Goal: Communication & Community: Connect with others

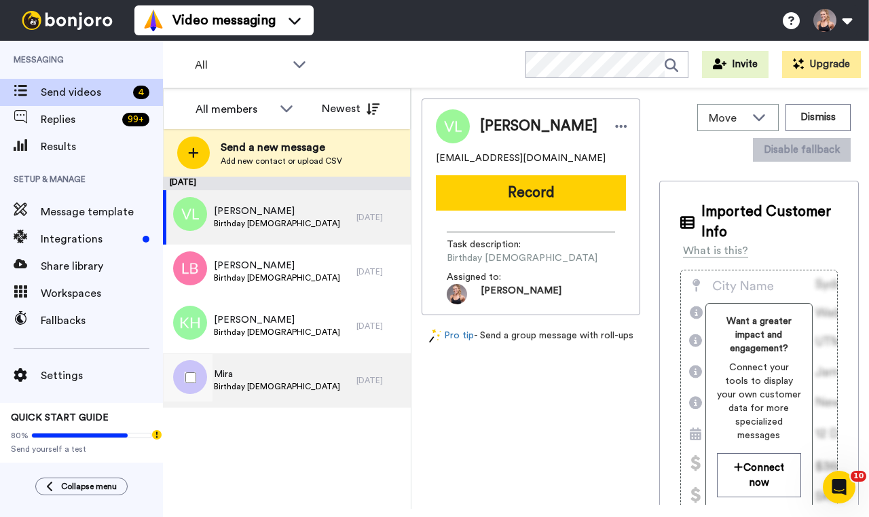
click at [293, 385] on span "Birthday [DEMOGRAPHIC_DATA]" at bounding box center [277, 386] width 126 height 11
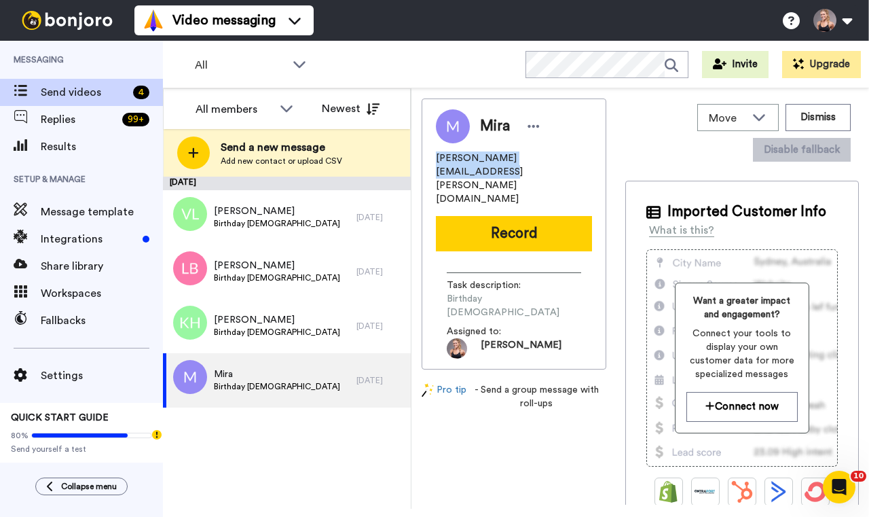
drag, startPoint x: 570, startPoint y: 161, endPoint x: 437, endPoint y: 154, distance: 133.3
click at [436, 154] on div "miroslawa.steiner@gmail.com" at bounding box center [514, 178] width 156 height 54
copy span "miroslawa.steiner@gmail.com"
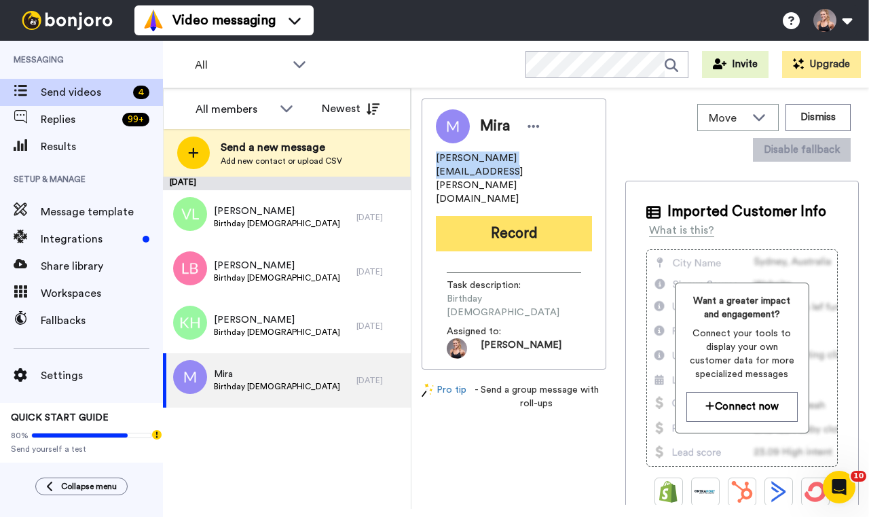
click at [467, 216] on button "Record" at bounding box center [514, 233] width 156 height 35
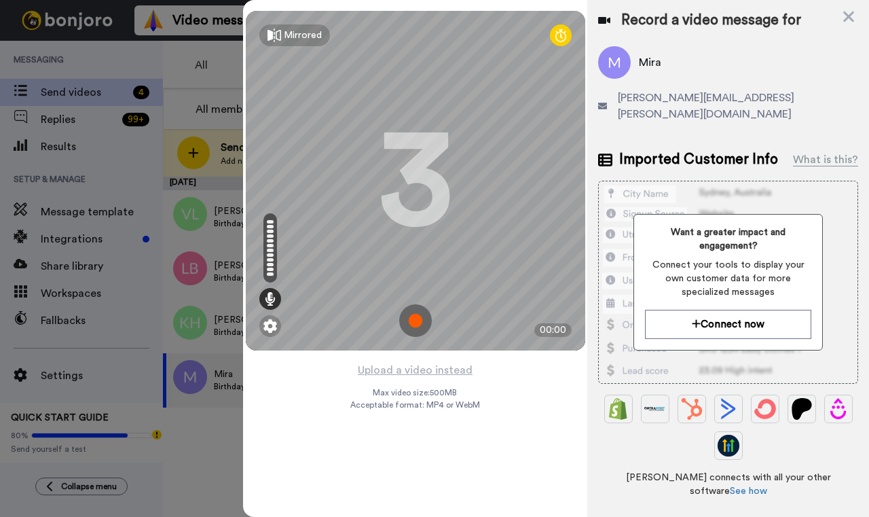
click at [412, 323] on img at bounding box center [415, 320] width 33 height 33
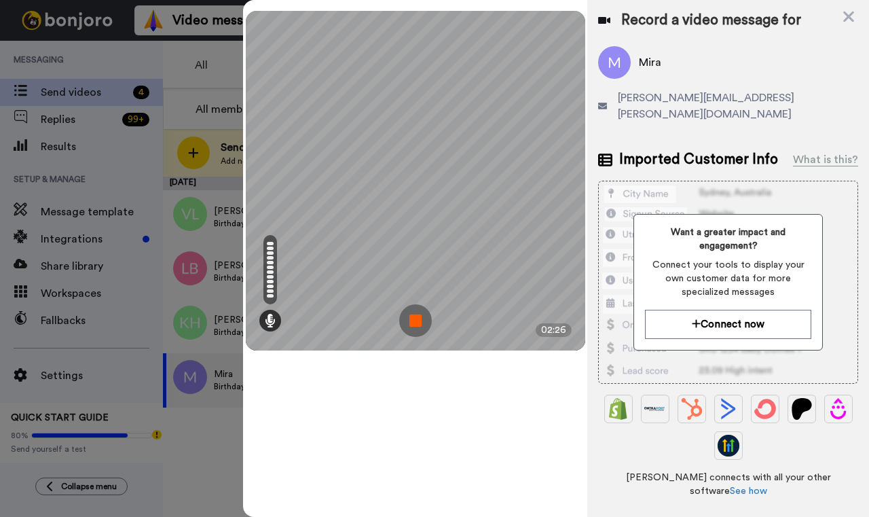
click at [412, 323] on img at bounding box center [415, 320] width 33 height 33
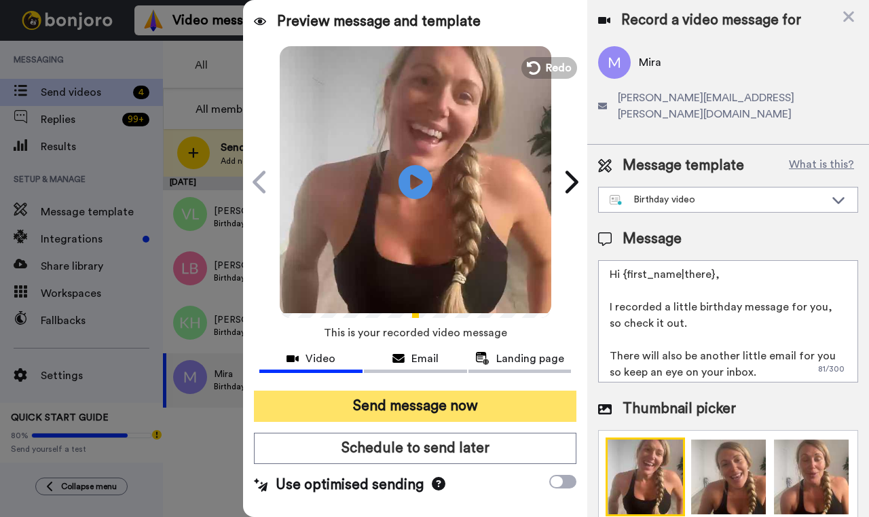
click at [416, 411] on button "Send message now" at bounding box center [415, 405] width 323 height 31
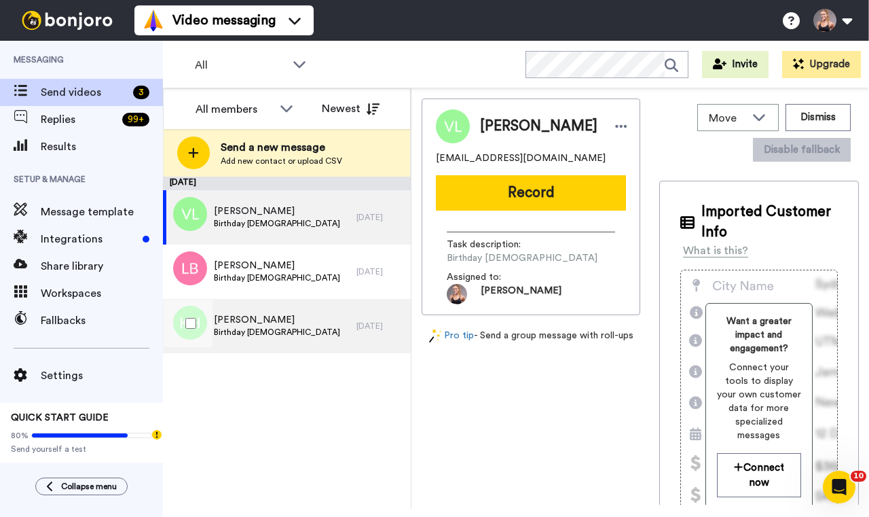
click at [274, 331] on span "Birthday Thursday 18 September" at bounding box center [277, 332] width 126 height 11
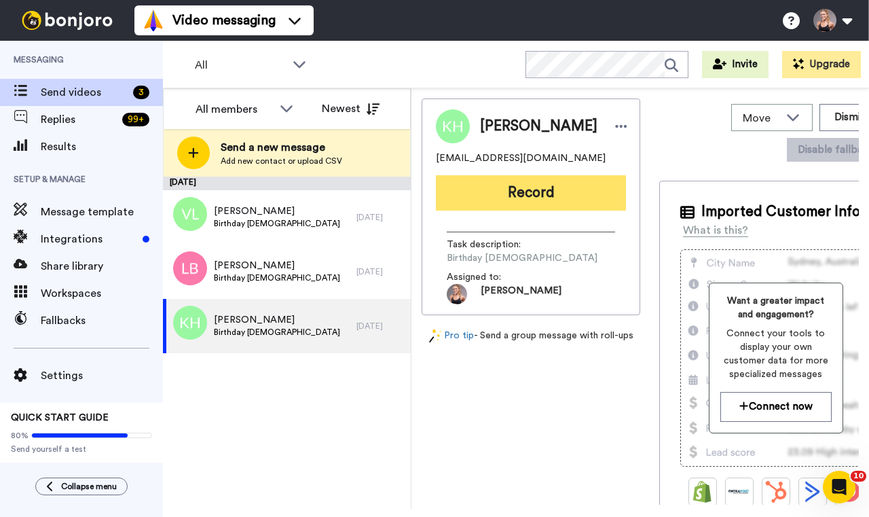
click at [490, 209] on button "Record" at bounding box center [531, 192] width 190 height 35
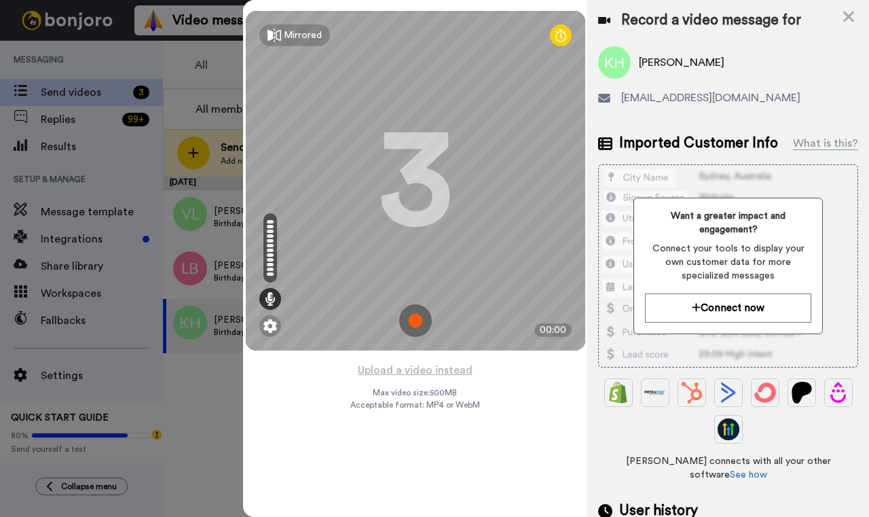
click at [416, 316] on img at bounding box center [415, 320] width 33 height 33
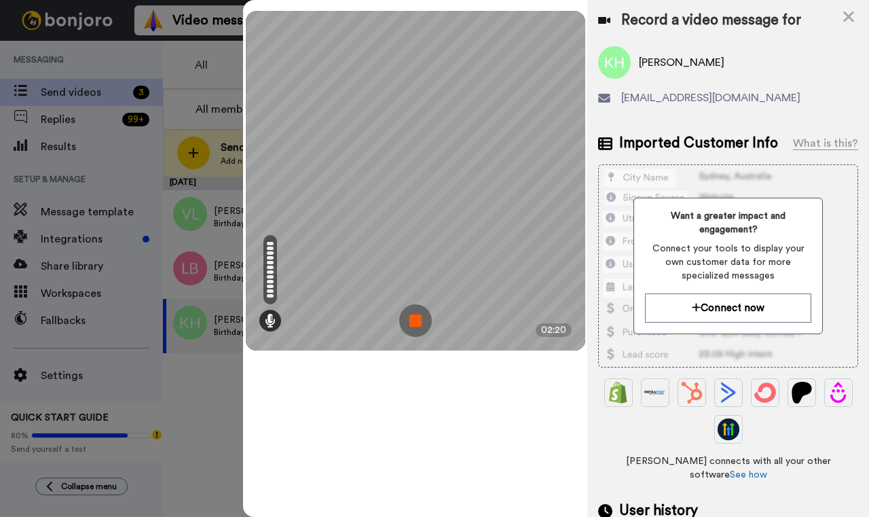
click at [415, 315] on img at bounding box center [415, 320] width 33 height 33
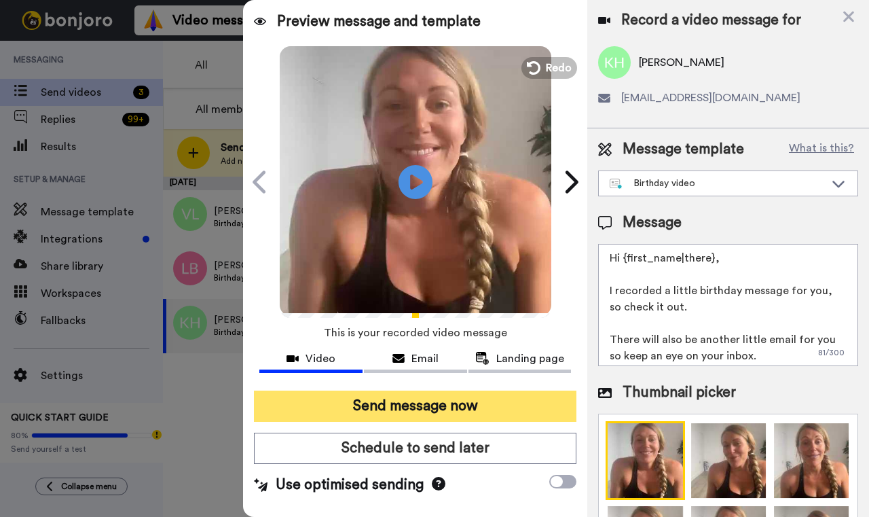
click at [439, 410] on button "Send message now" at bounding box center [415, 405] width 323 height 31
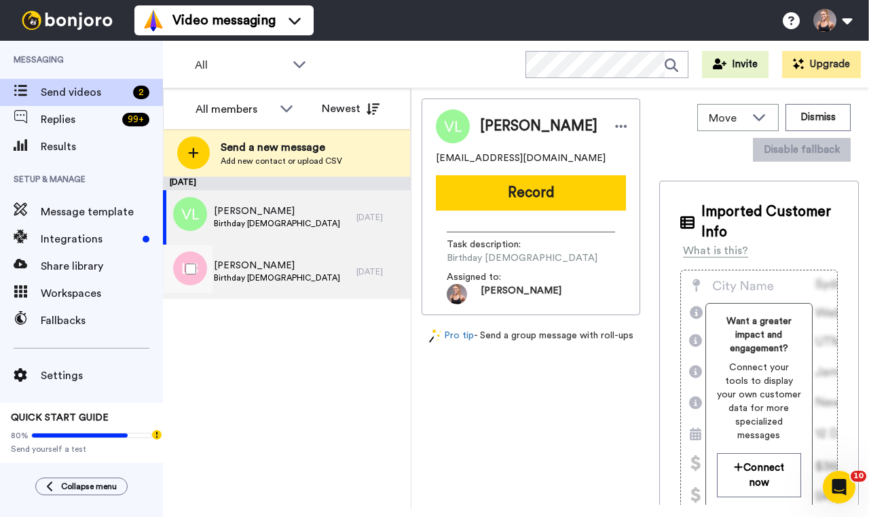
click at [323, 270] on span "Lucy Brockwell" at bounding box center [277, 266] width 126 height 14
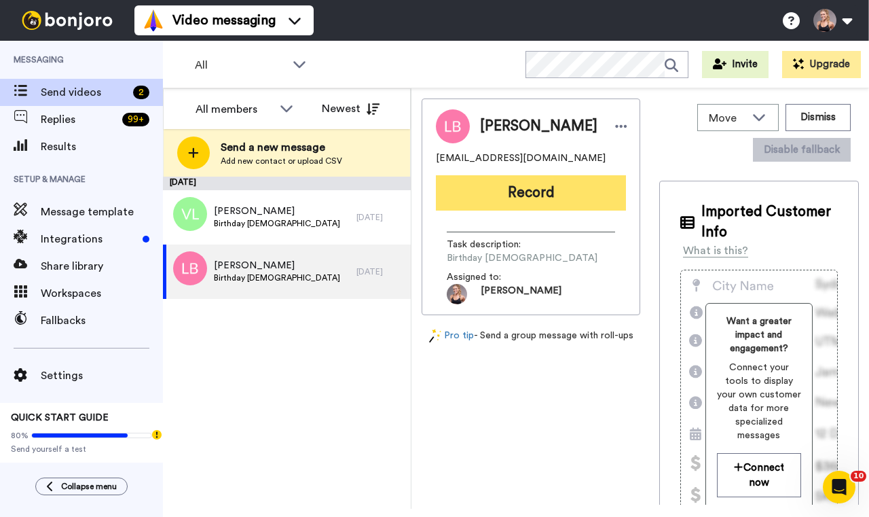
click at [498, 210] on button "Record" at bounding box center [531, 192] width 190 height 35
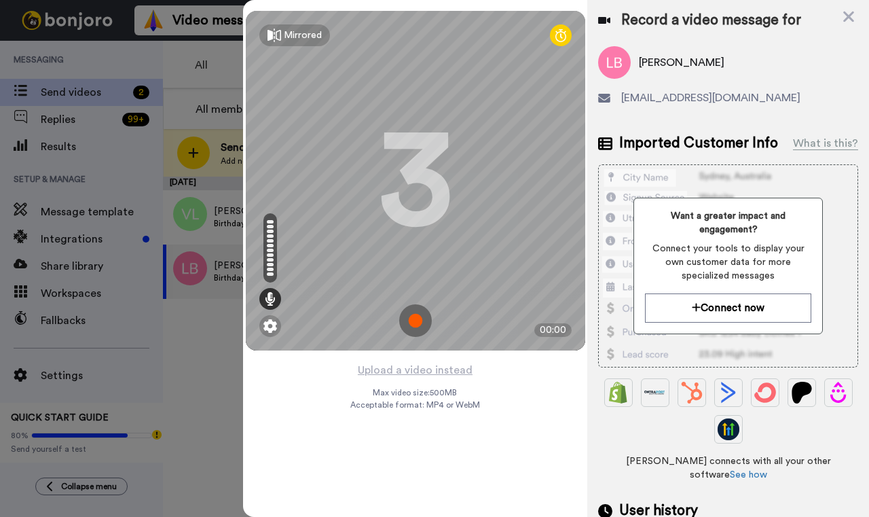
click at [430, 319] on img at bounding box center [415, 320] width 33 height 33
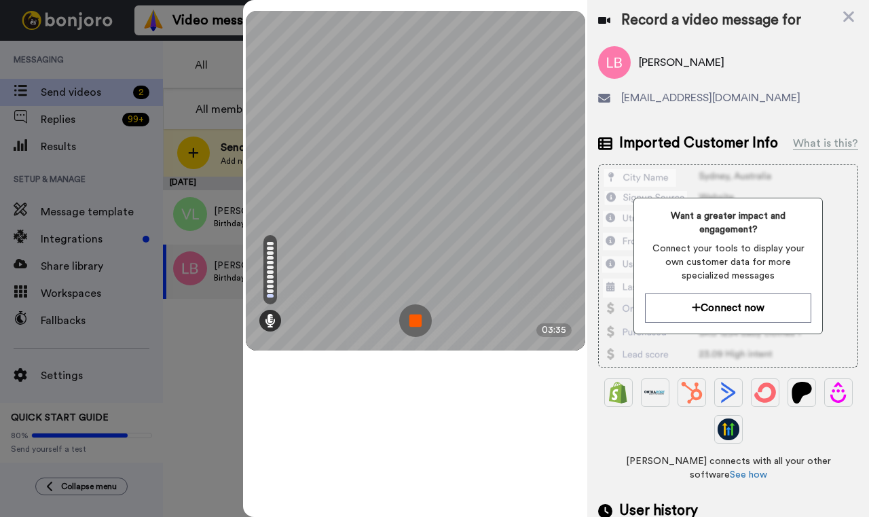
click at [416, 314] on img at bounding box center [415, 320] width 33 height 33
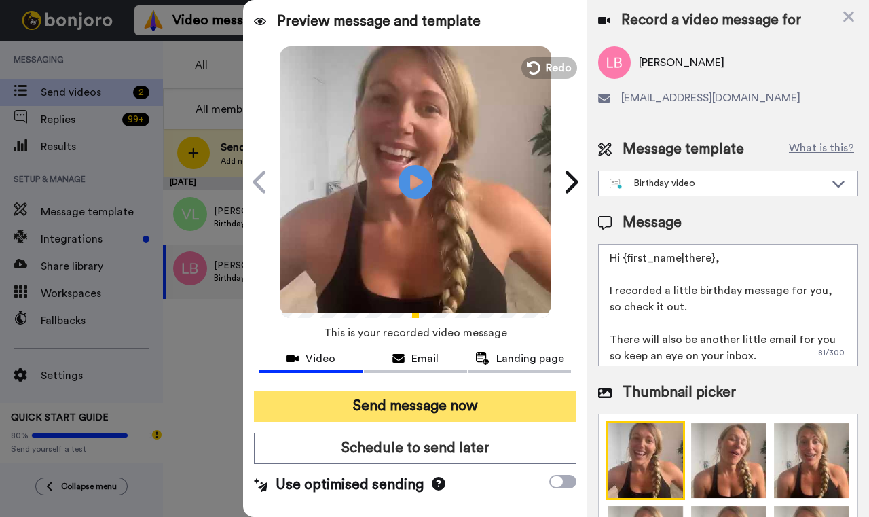
click at [384, 407] on button "Send message now" at bounding box center [415, 405] width 323 height 31
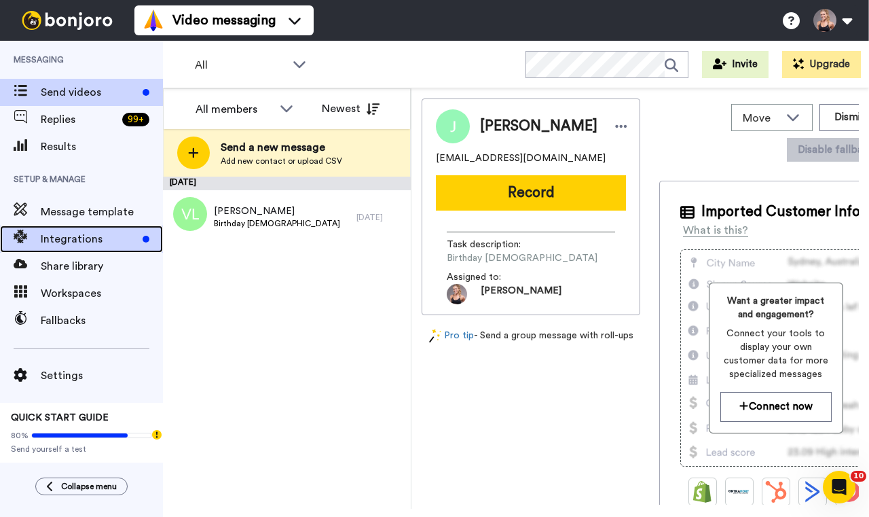
click at [88, 238] on span "Integrations" at bounding box center [89, 239] width 96 height 16
